Goal: Information Seeking & Learning: Learn about a topic

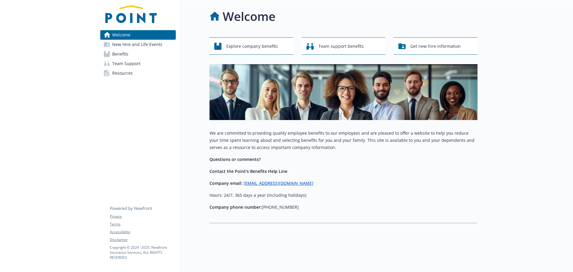
click at [120, 53] on span "Benefits" at bounding box center [120, 54] width 16 height 10
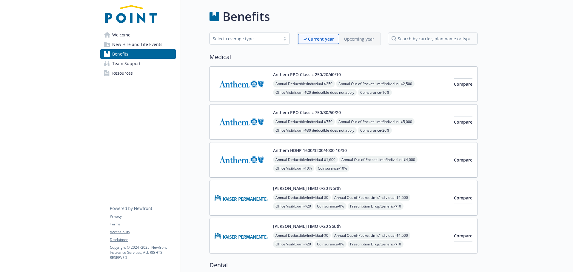
click at [314, 78] on div "Anthem PPO Classic 250/20/40/10 Annual Deductible/Individual - $250 Annual Out-…" at bounding box center [361, 83] width 176 height 25
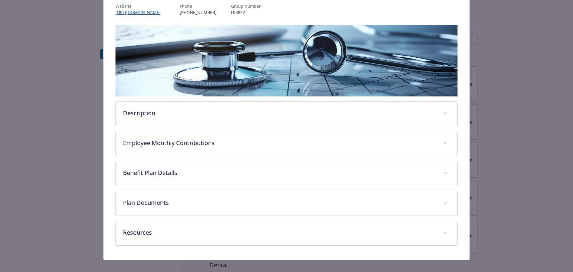
scroll to position [82, 0]
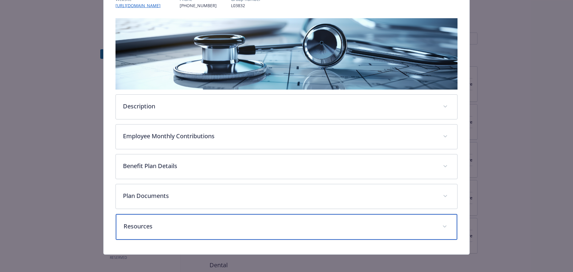
click at [314, 231] on div "Resources" at bounding box center [287, 227] width 342 height 26
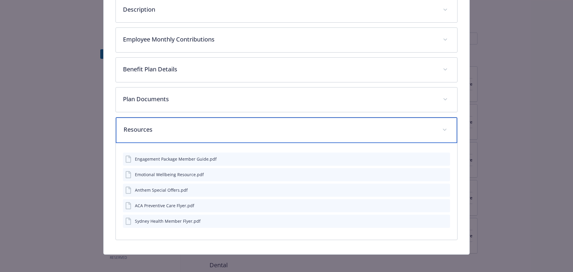
scroll to position [180, 0]
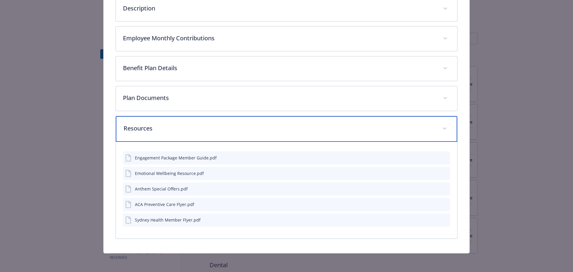
click at [425, 127] on p "Resources" at bounding box center [280, 128] width 312 height 9
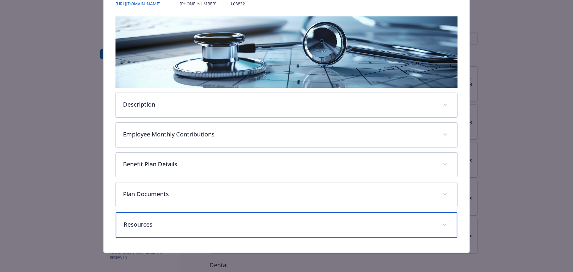
scroll to position [84, 0]
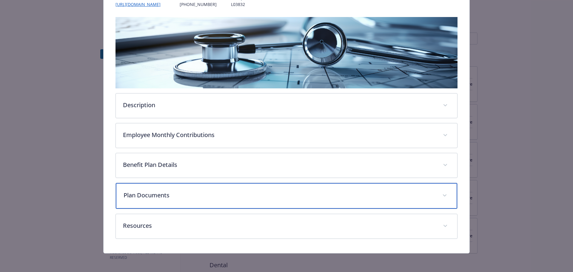
click at [320, 191] on p "Plan Documents" at bounding box center [280, 195] width 312 height 9
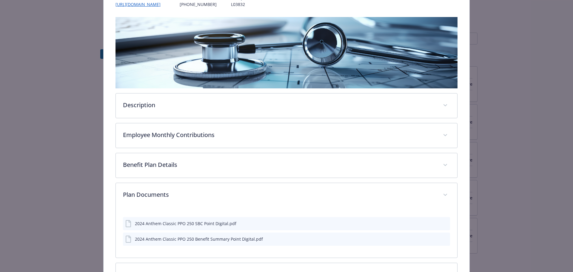
click at [443, 223] on icon "preview file" at bounding box center [444, 223] width 5 height 4
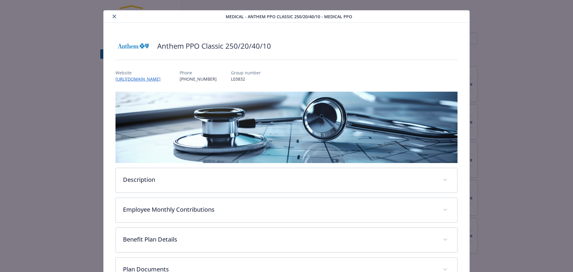
scroll to position [0, 0]
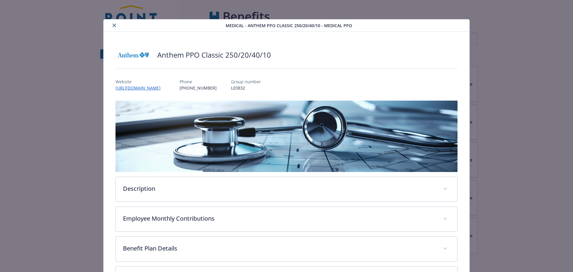
click at [113, 24] on icon "close" at bounding box center [115, 26] width 4 height 4
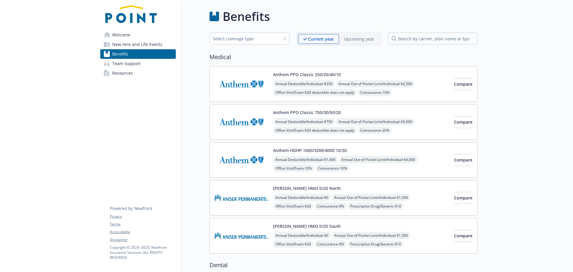
click at [319, 79] on div "Anthem PPO Classic 250/20/40/10 Annual Deductible/Individual - $250 Annual Out-…" at bounding box center [361, 83] width 176 height 25
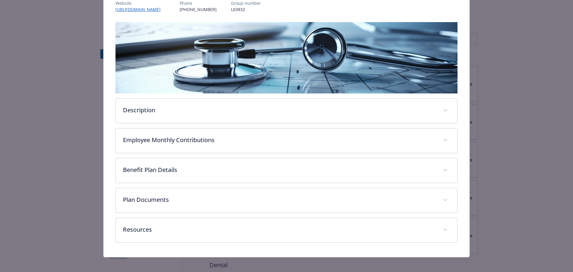
scroll to position [82, 0]
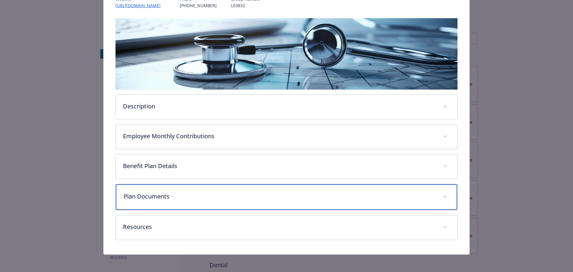
click at [220, 196] on p "Plan Documents" at bounding box center [280, 196] width 312 height 9
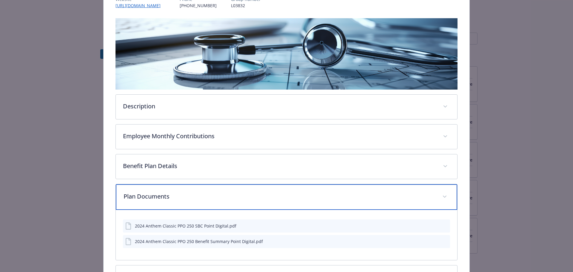
click at [433, 196] on div "Plan Documents" at bounding box center [287, 197] width 342 height 26
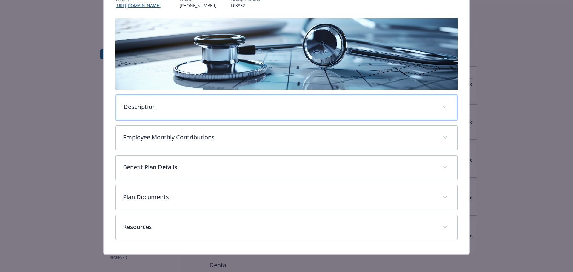
click at [251, 107] on p "Description" at bounding box center [280, 106] width 312 height 9
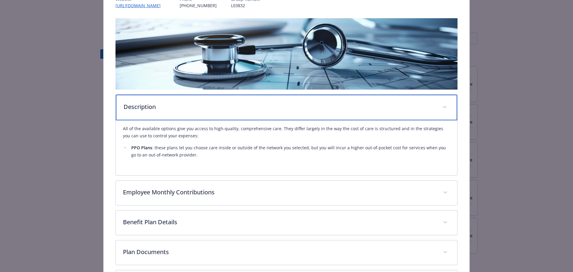
click at [276, 113] on div "Description" at bounding box center [287, 108] width 342 height 26
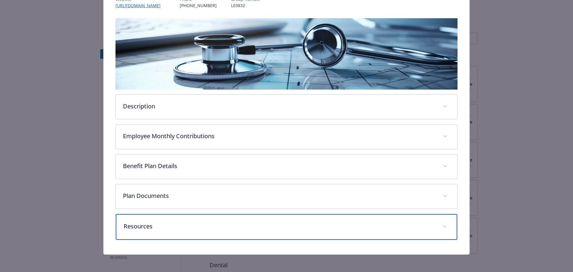
click at [372, 223] on p "Resources" at bounding box center [280, 226] width 312 height 9
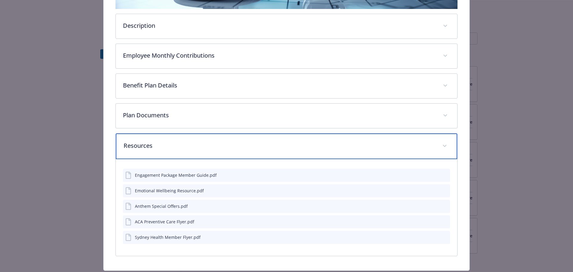
scroll to position [169, 0]
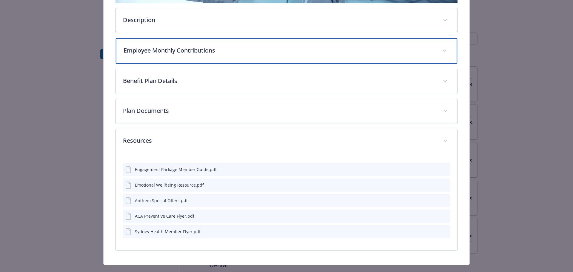
click at [162, 54] on div "Employee Monthly Contributions" at bounding box center [287, 51] width 342 height 26
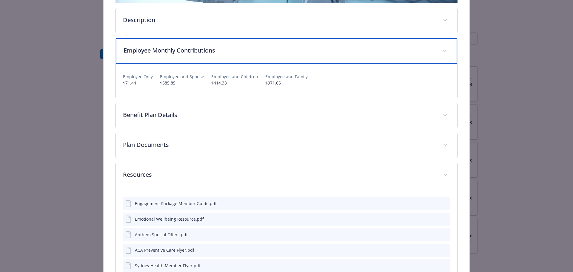
click at [172, 51] on p "Employee Monthly Contributions" at bounding box center [280, 50] width 312 height 9
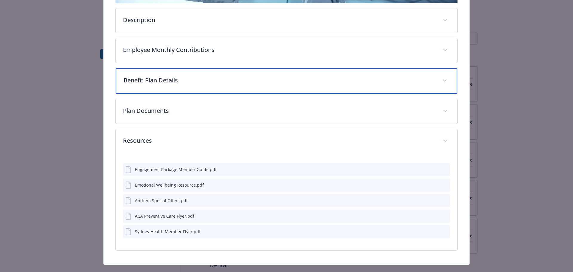
click at [165, 76] on p "Benefit Plan Details" at bounding box center [280, 80] width 312 height 9
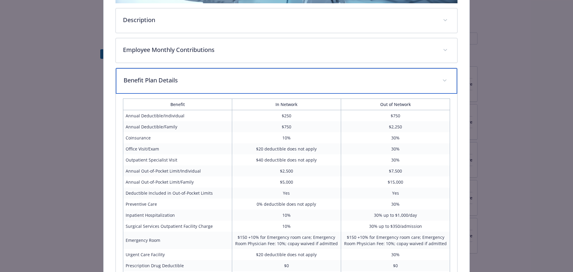
click at [229, 81] on p "Benefit Plan Details" at bounding box center [280, 80] width 312 height 9
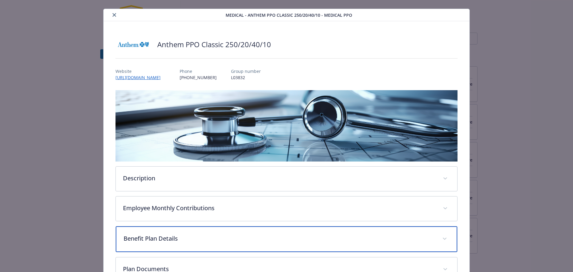
scroll to position [0, 0]
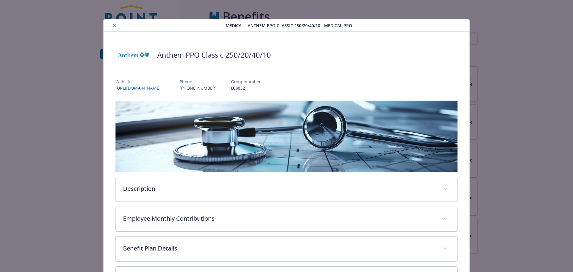
click at [113, 24] on icon "close" at bounding box center [115, 26] width 4 height 4
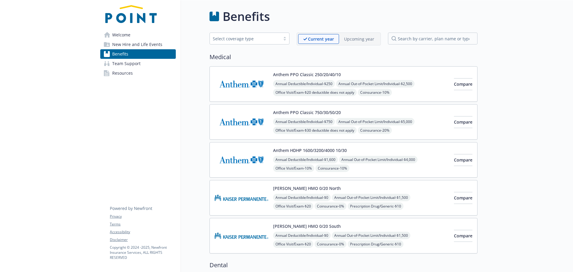
click at [313, 118] on span "Annual Deductible/Individual - $750" at bounding box center [304, 121] width 62 height 7
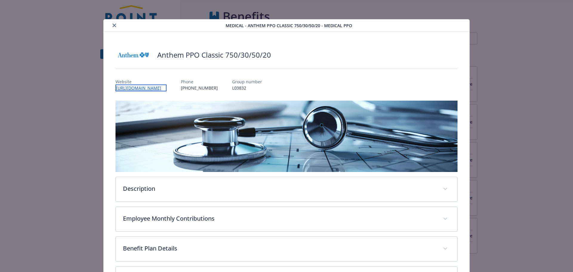
click at [139, 86] on link "[URL][DOMAIN_NAME]" at bounding box center [141, 87] width 51 height 7
click at [568, 75] on div "Medical - Anthem PPO Classic 750/30/50/20 - Medical PPO Anthem PPO Classic 750/…" at bounding box center [286, 136] width 573 height 272
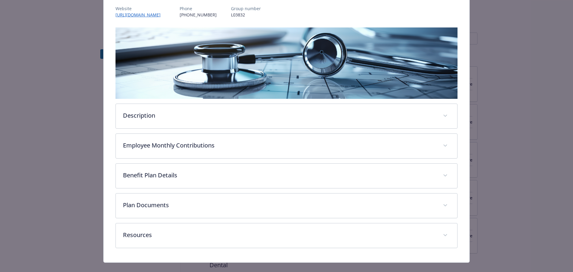
scroll to position [82, 0]
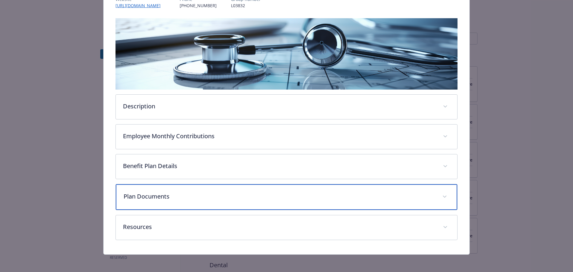
click at [440, 193] on span "details for plan Medical - Anthem PPO Classic 750/30/50/20 - Medical PPO" at bounding box center [445, 197] width 10 height 10
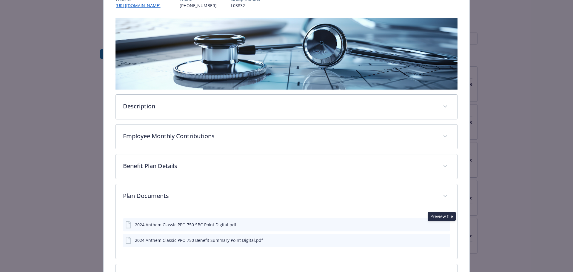
click at [442, 223] on icon "preview file" at bounding box center [444, 224] width 5 height 4
click at [442, 240] on icon "preview file" at bounding box center [444, 240] width 5 height 4
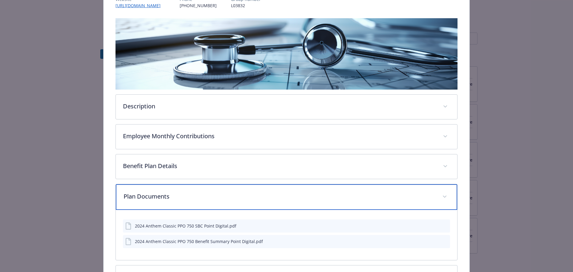
click at [441, 197] on span "details for plan Medical - Anthem PPO Classic 750/30/50/20 - Medical PPO" at bounding box center [445, 197] width 10 height 10
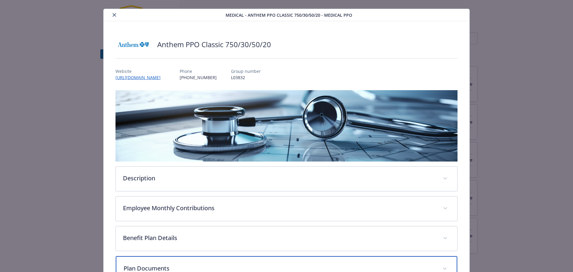
scroll to position [0, 0]
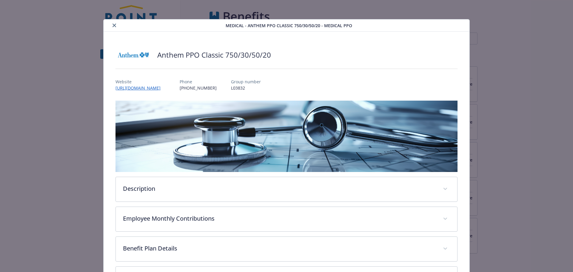
click at [113, 25] on icon "close" at bounding box center [115, 26] width 4 height 4
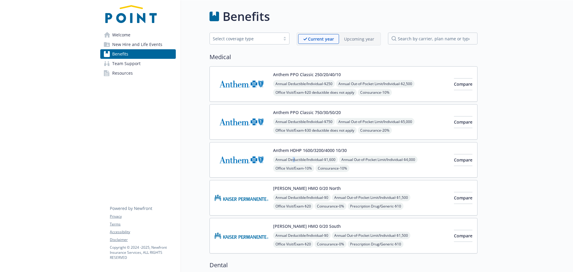
click at [294, 156] on span "Annual Deductible/Individual - $1,600" at bounding box center [305, 159] width 65 height 7
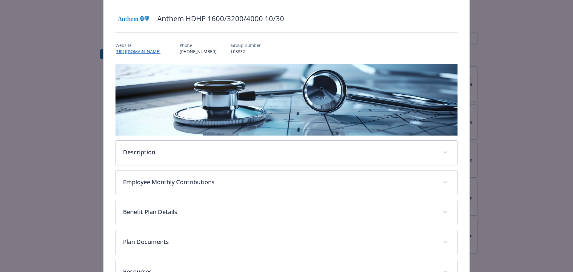
scroll to position [82, 0]
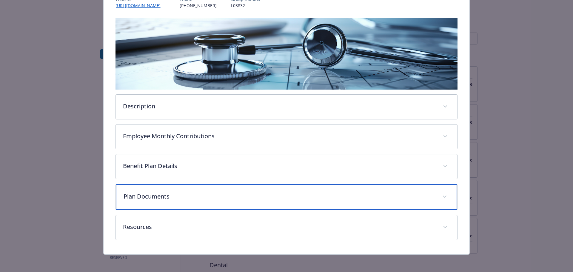
click at [440, 194] on span "details for plan Medical - Anthem HDHP 1600/3200/4000 10/30 - HDHP PPO" at bounding box center [445, 197] width 10 height 10
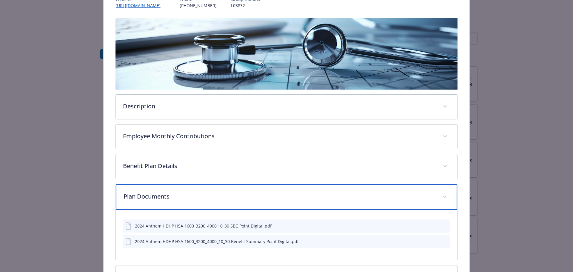
scroll to position [134, 0]
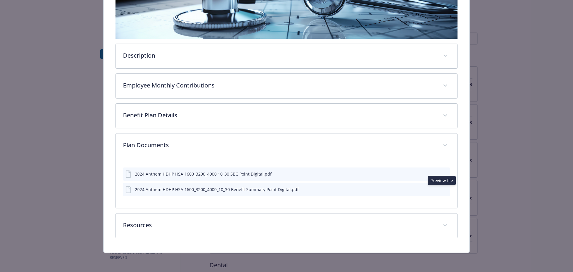
click at [442, 190] on icon "preview file" at bounding box center [444, 189] width 5 height 4
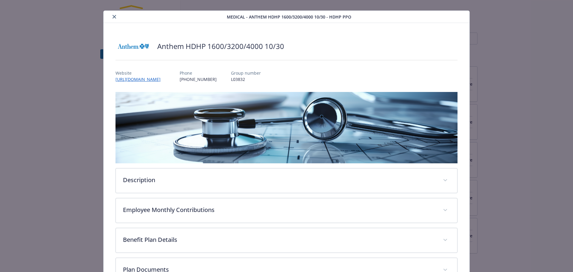
scroll to position [0, 0]
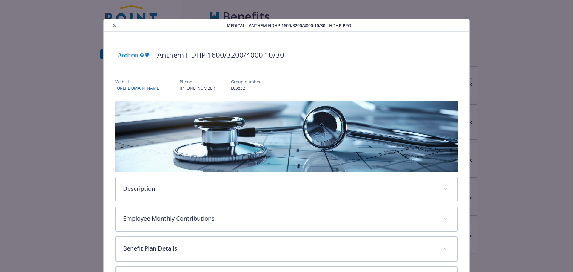
click at [115, 24] on icon "close" at bounding box center [115, 26] width 4 height 4
